Goal: Task Accomplishment & Management: Manage account settings

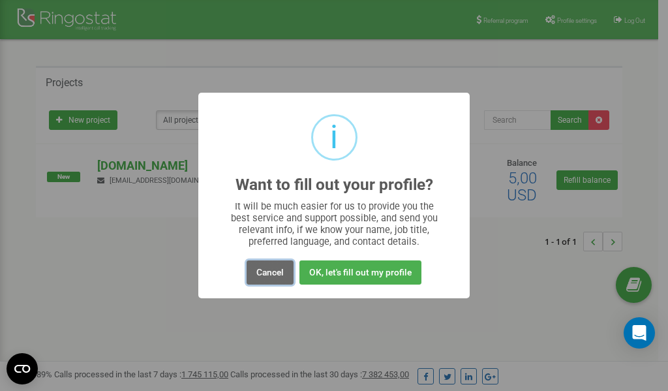
click at [269, 273] on button "Cancel" at bounding box center [270, 272] width 47 height 24
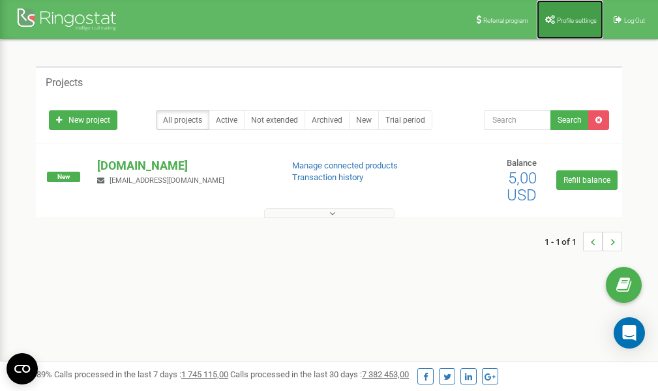
click at [568, 25] on link "Profile settings" at bounding box center [570, 19] width 67 height 39
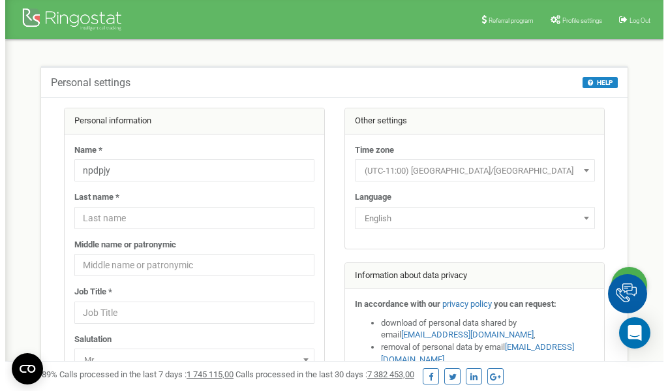
scroll to position [65, 0]
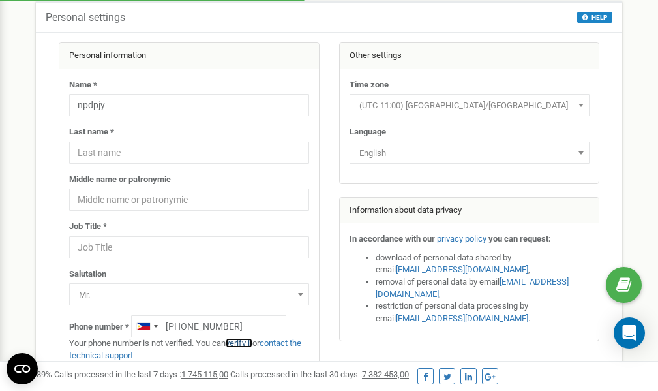
click at [244, 343] on link "verify it" at bounding box center [239, 343] width 27 height 10
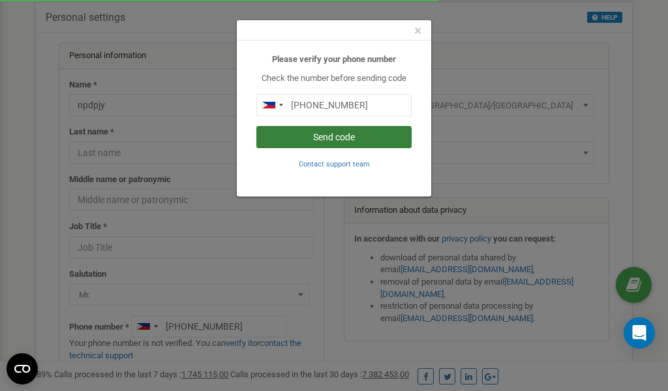
click at [322, 136] on button "Send code" at bounding box center [333, 137] width 155 height 22
